Goal: Check status

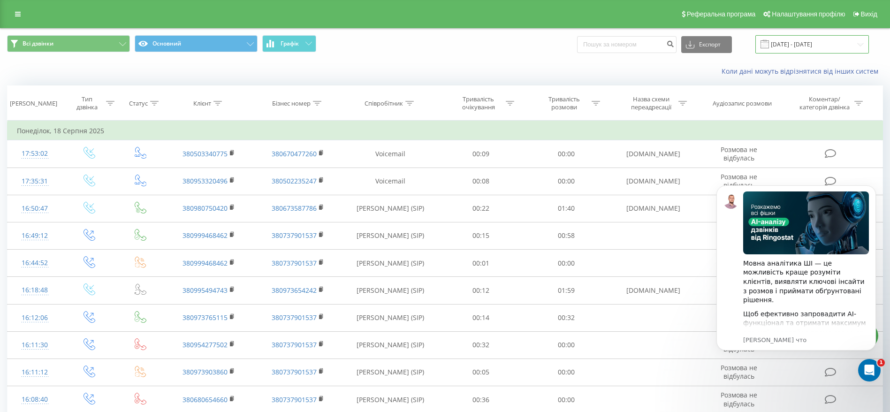
click at [834, 44] on input "18.08.2025 - 18.08.2025" at bounding box center [811, 44] width 113 height 18
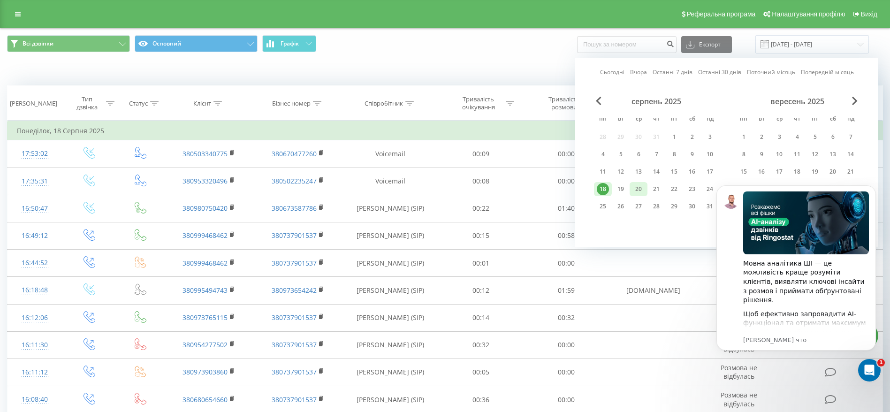
click at [643, 189] on div "20" at bounding box center [638, 189] width 12 height 12
click at [873, 186] on icon "Dismiss notification" at bounding box center [872, 187] width 5 height 5
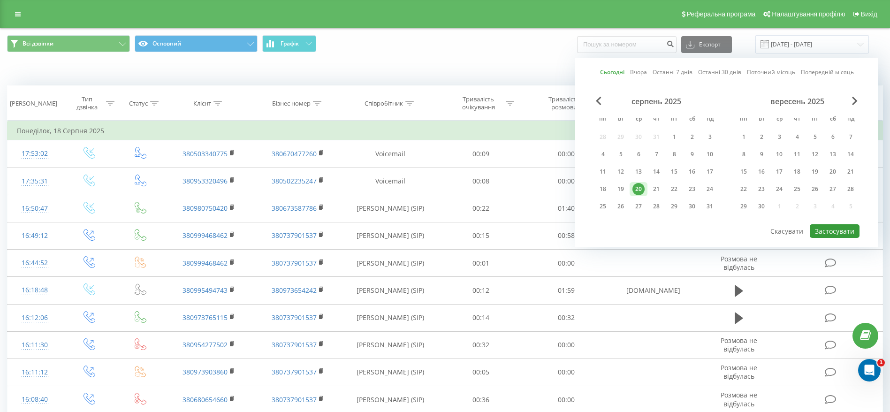
click at [846, 232] on button "Застосувати" at bounding box center [834, 231] width 50 height 14
type input "[DATE] - [DATE]"
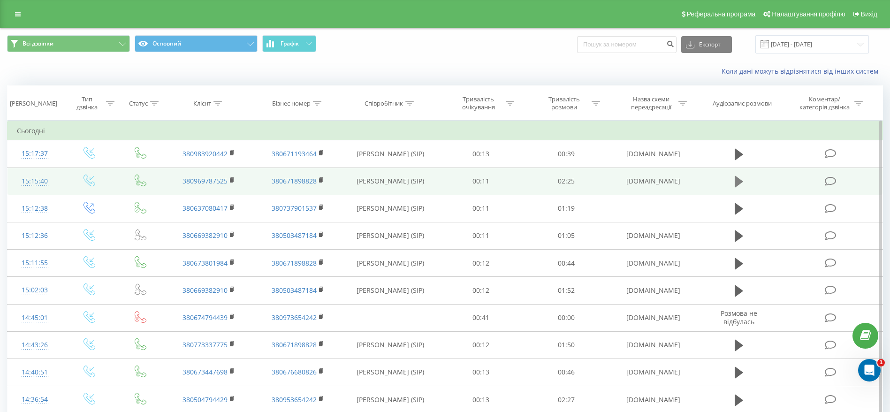
click at [739, 185] on icon at bounding box center [738, 181] width 8 height 13
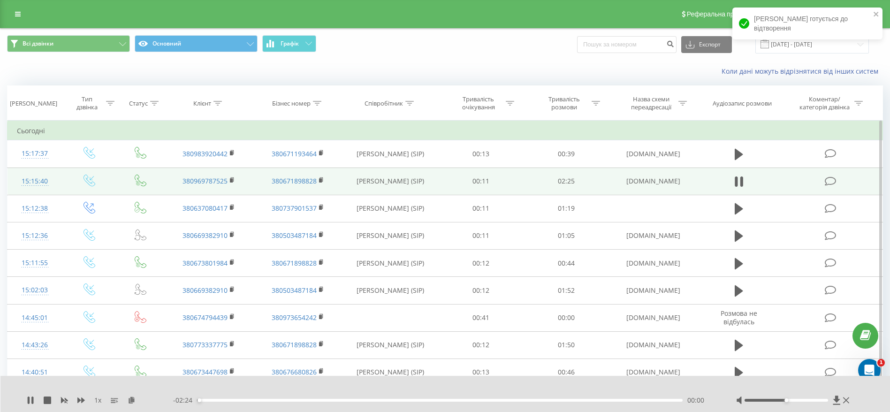
click at [211, 400] on div "00:00" at bounding box center [439, 400] width 485 height 3
click at [217, 400] on div "00:06" at bounding box center [217, 400] width 4 height 4
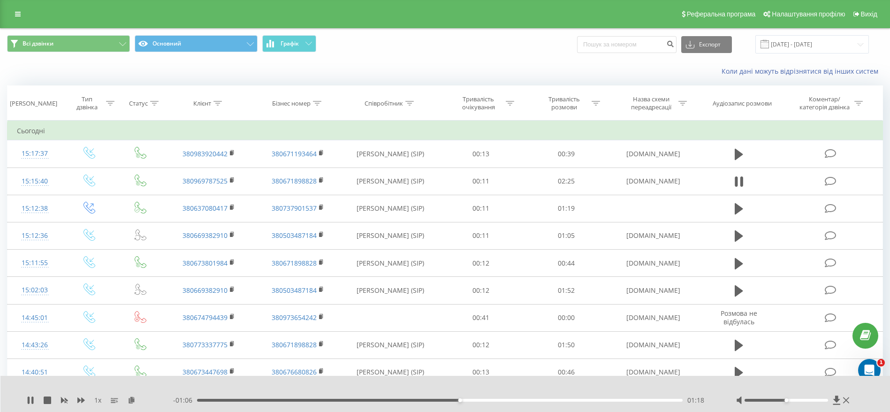
click at [472, 396] on div "- 01:06 01:18 01:18" at bounding box center [442, 399] width 539 height 9
drag, startPoint x: 473, startPoint y: 397, endPoint x: 479, endPoint y: 398, distance: 6.2
click at [474, 398] on div "- 01:06 01:19 01:19" at bounding box center [442, 399] width 539 height 9
click at [485, 400] on div "01:26" at bounding box center [439, 400] width 485 height 3
click at [497, 400] on div "01:30" at bounding box center [439, 400] width 485 height 3
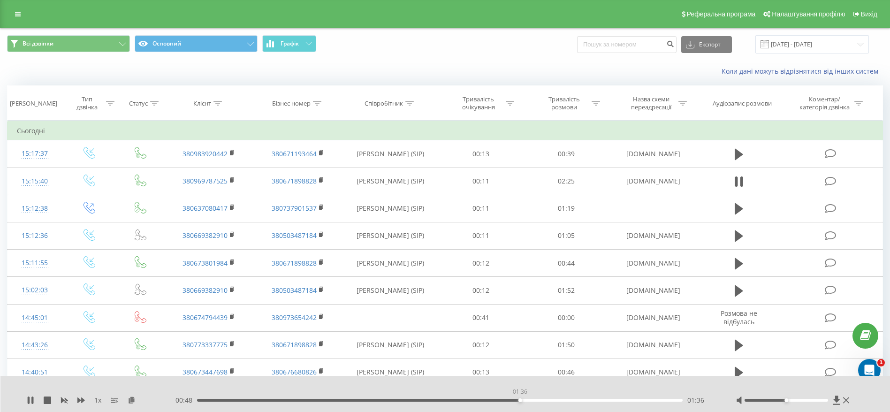
click at [520, 400] on div "01:36" at bounding box center [439, 400] width 485 height 3
click at [32, 400] on icon at bounding box center [32, 400] width 2 height 8
